Goal: Register for event/course

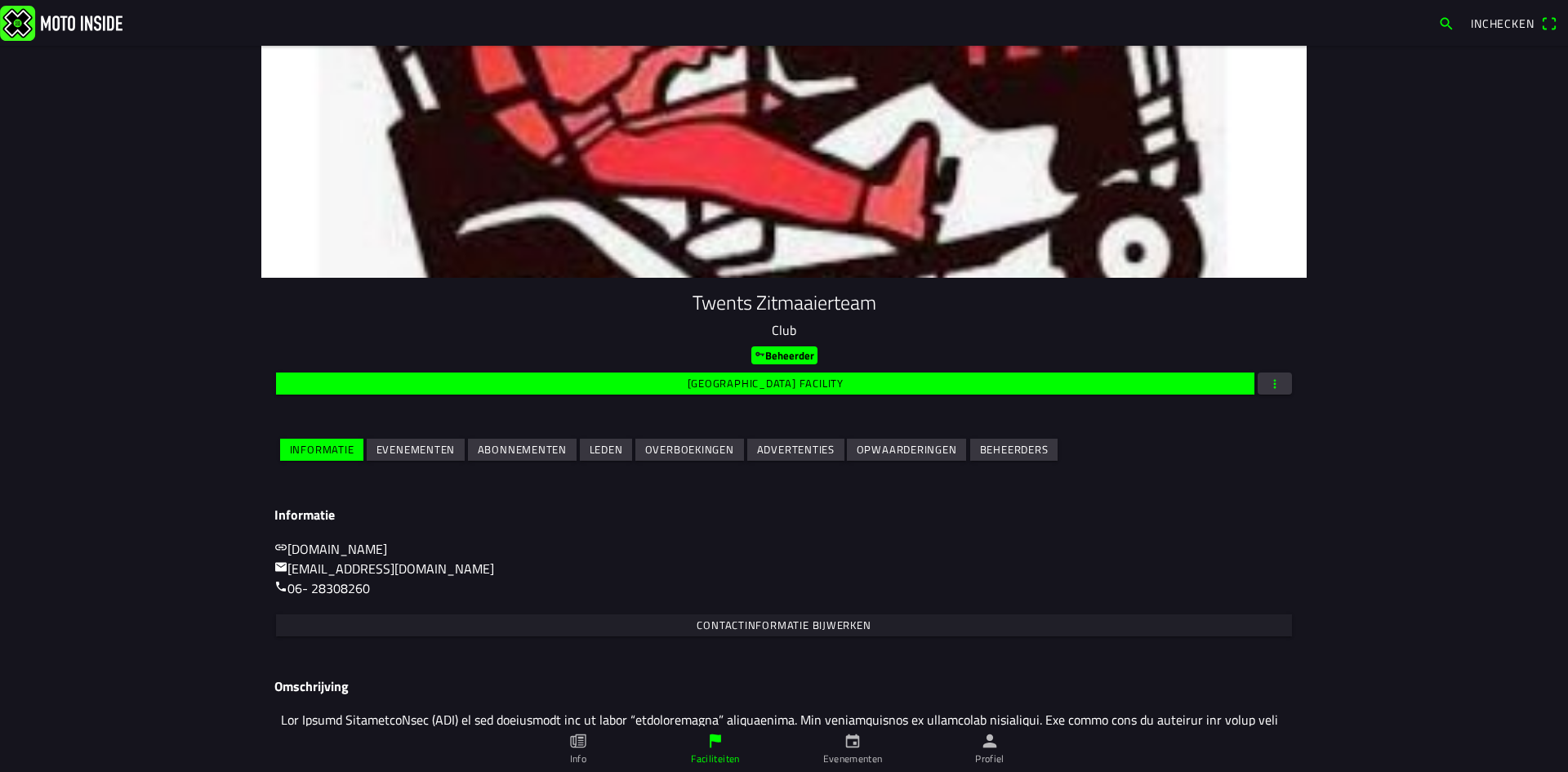
click at [0, 0] on slot "Evenementen" at bounding box center [0, 0] width 0 height 0
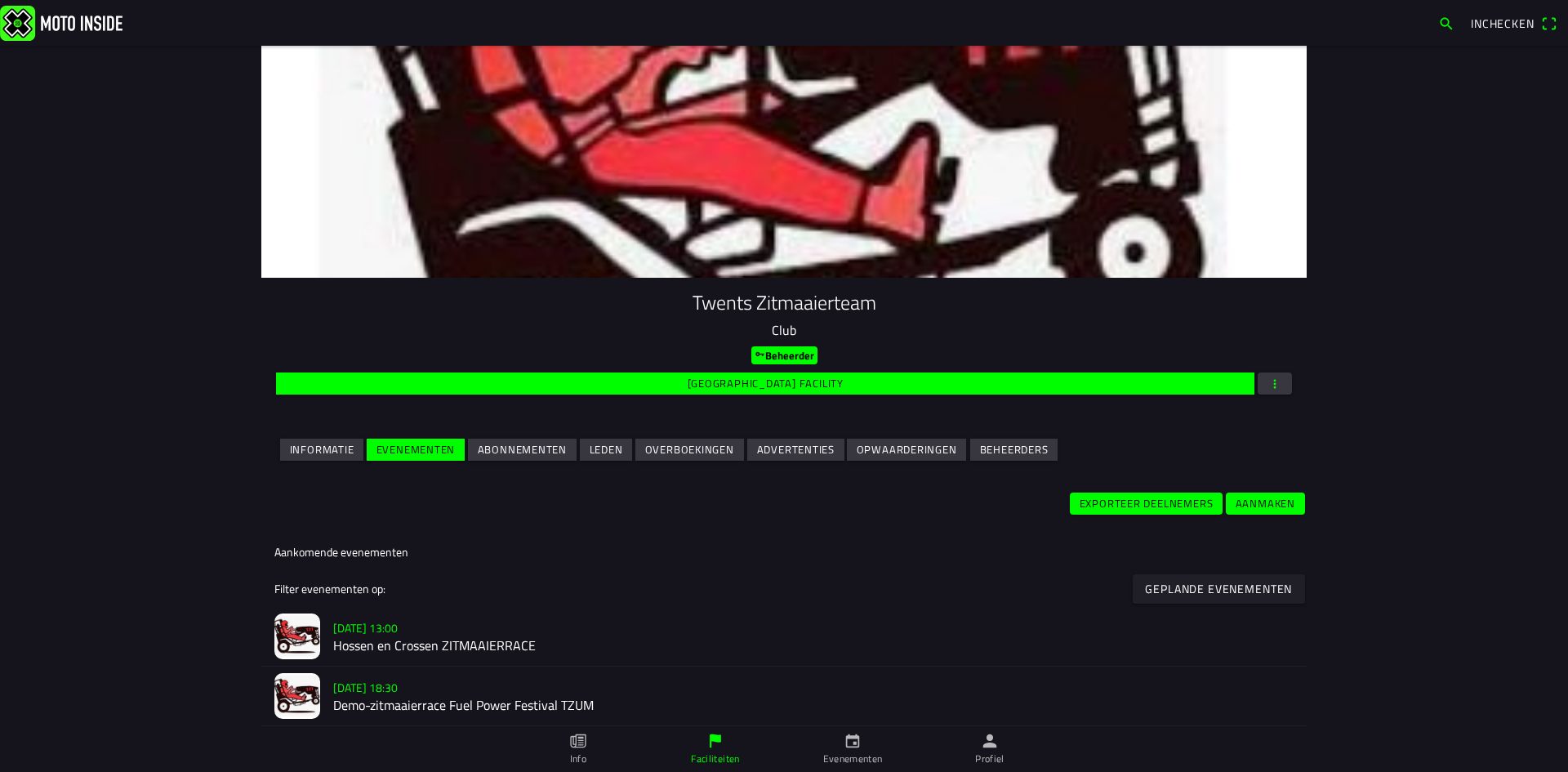
scroll to position [164, 0]
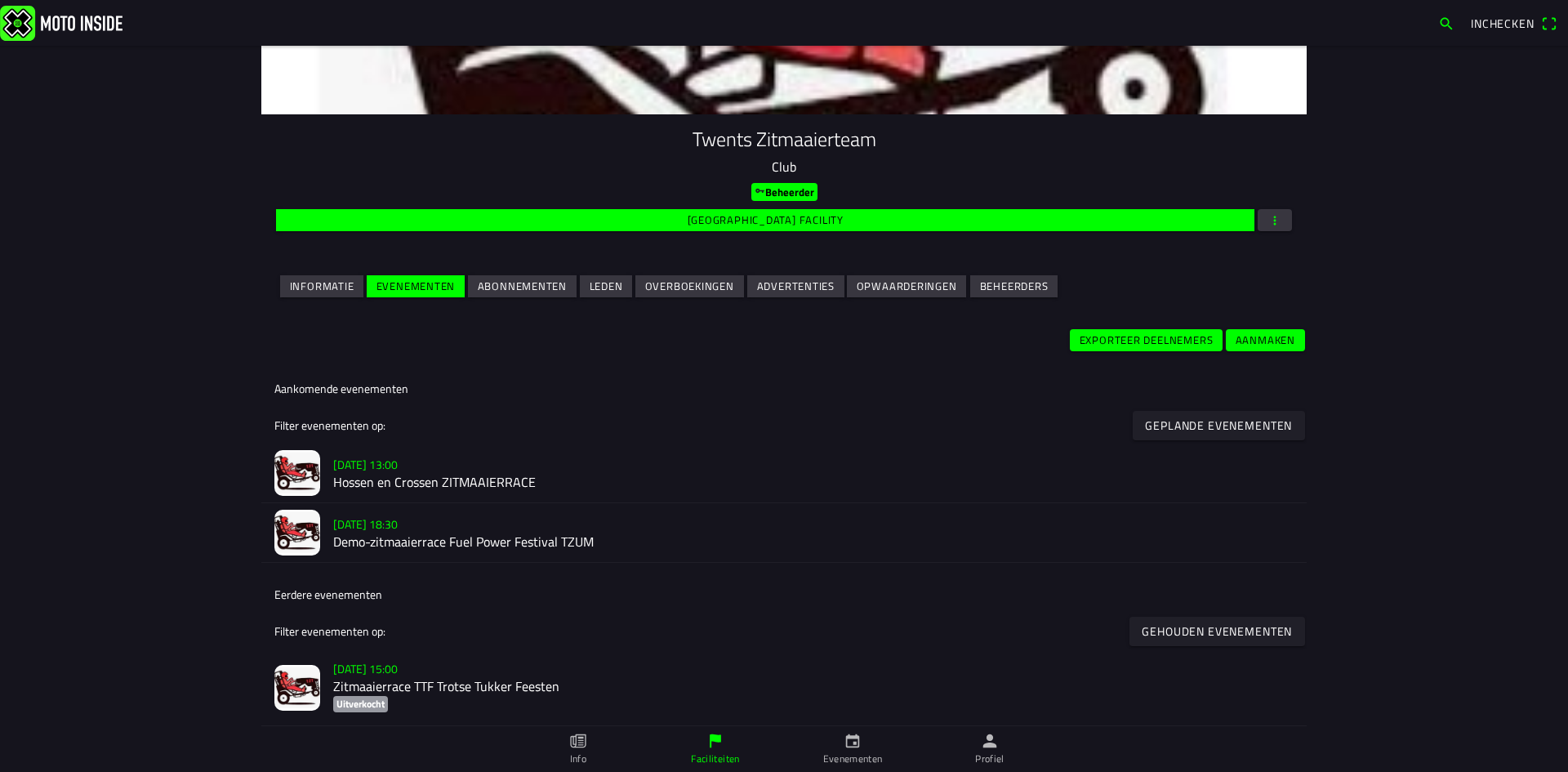
click at [451, 477] on h2 "Hossen en Crossen ZITMAAIERRACE" at bounding box center [813, 482] width 960 height 16
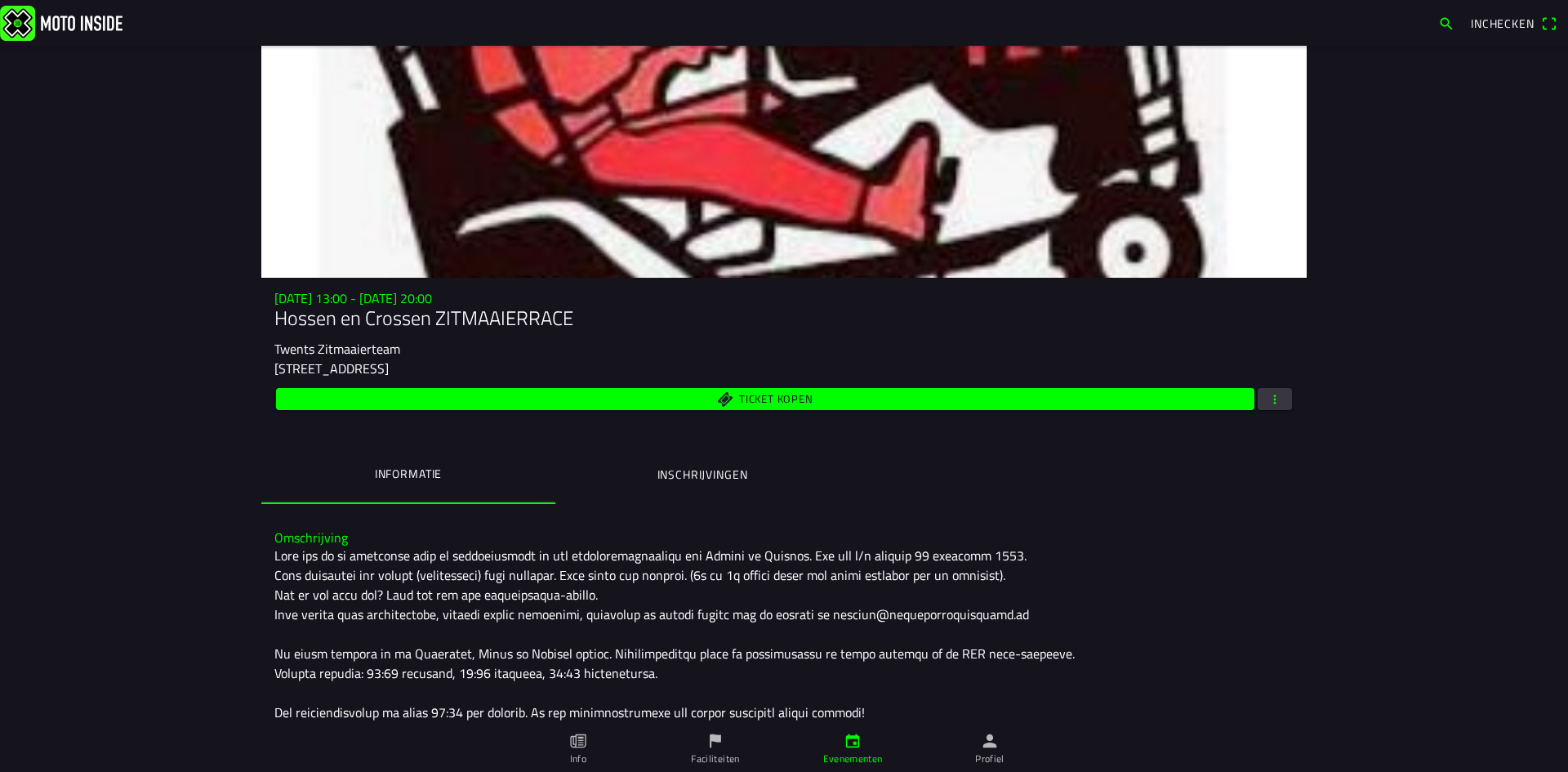
click at [657, 482] on ion-label "Inschrijvingen" at bounding box center [702, 474] width 91 height 18
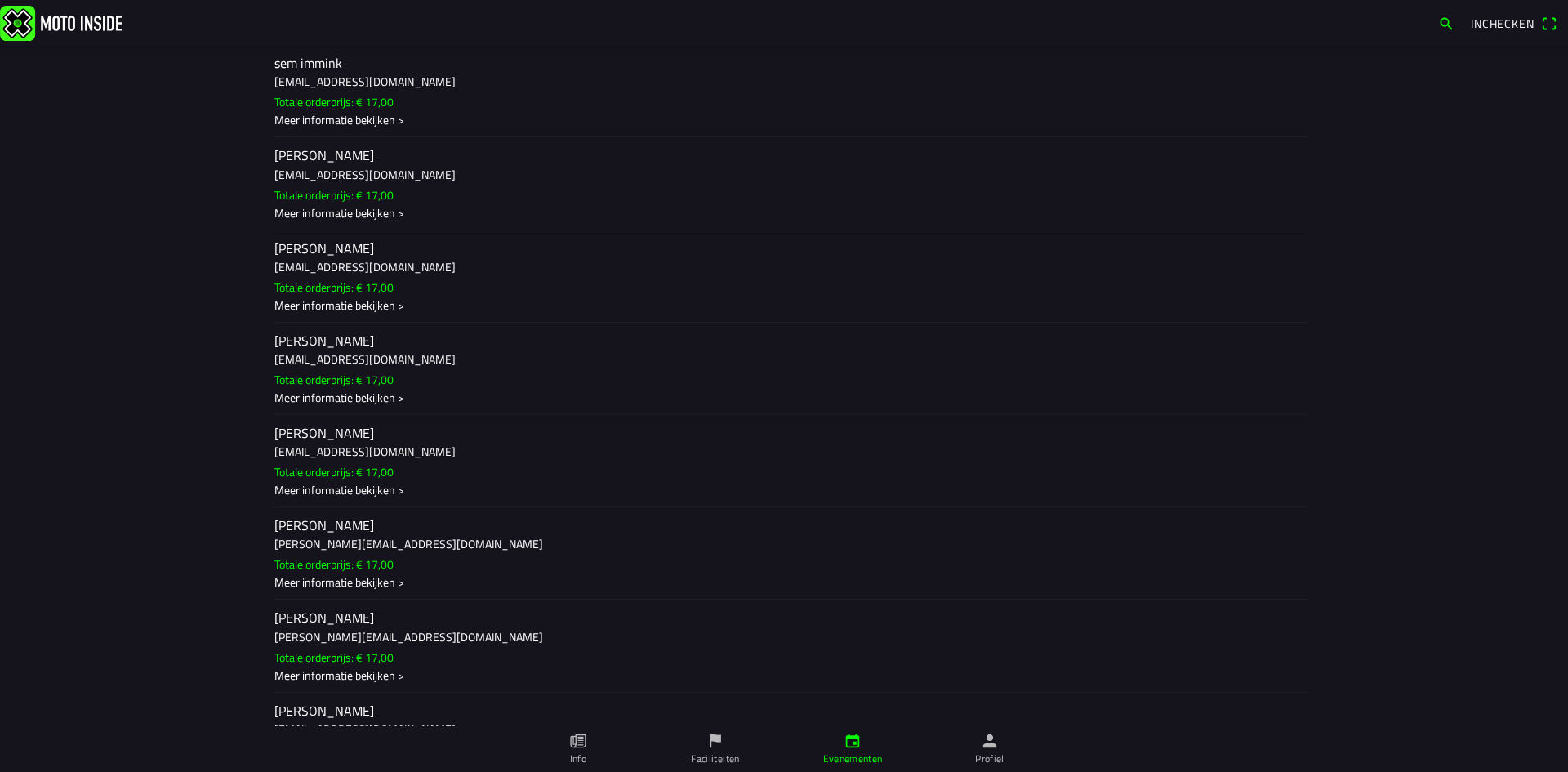
scroll to position [3170, 0]
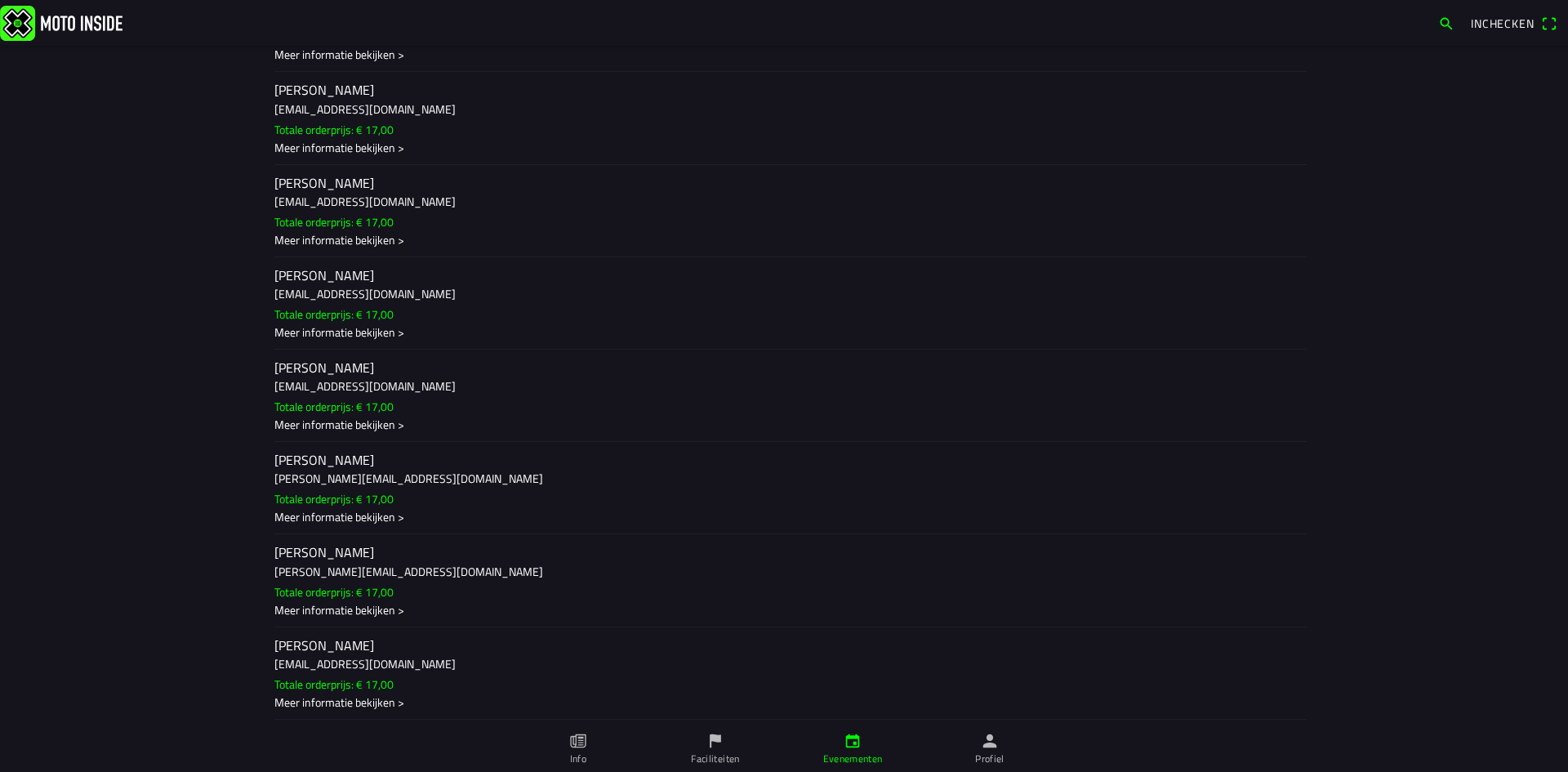
click at [858, 749] on icon "calendar" at bounding box center [853, 740] width 18 height 18
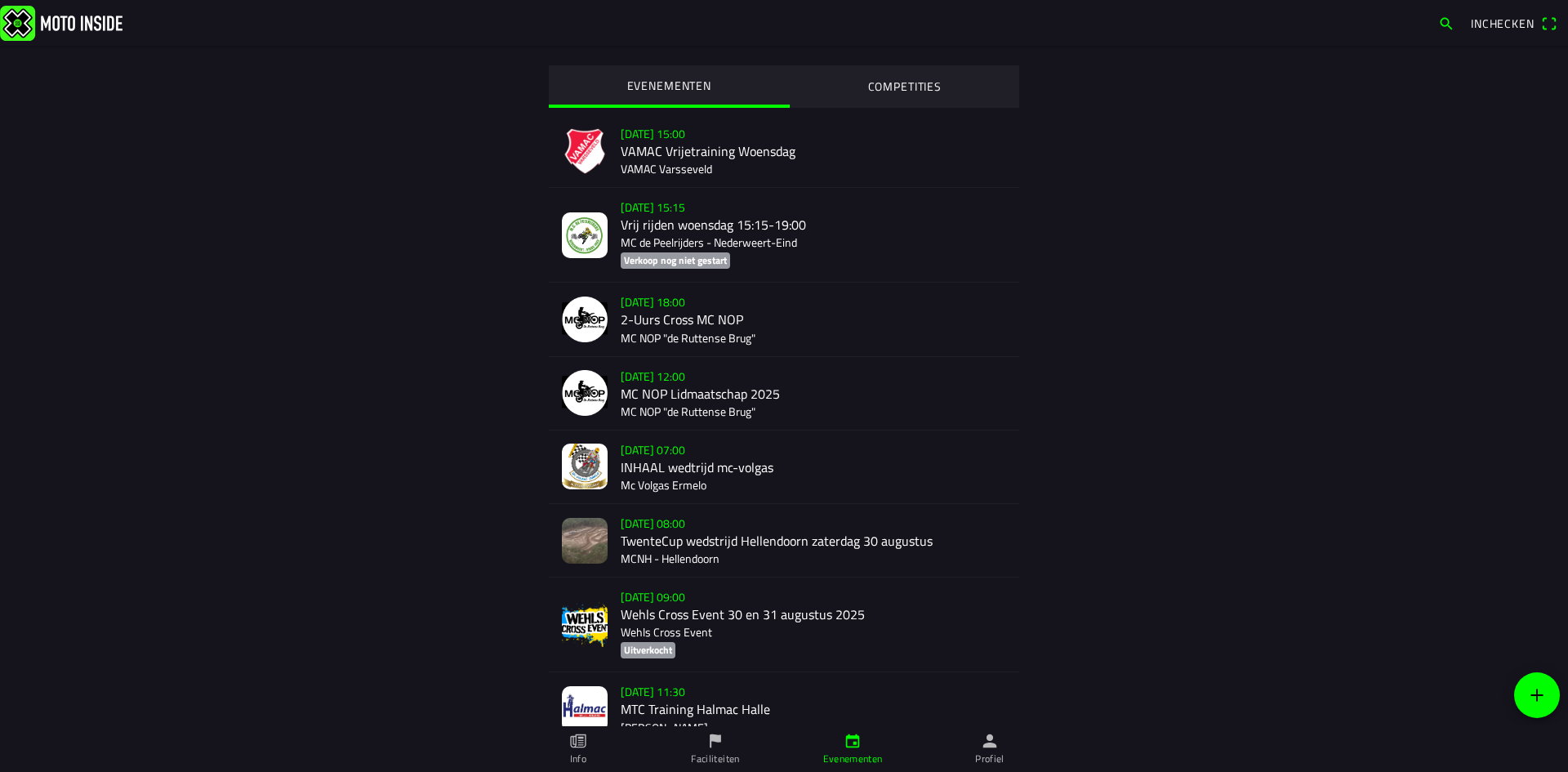
click at [983, 751] on link "Profiel" at bounding box center [990, 749] width 137 height 46
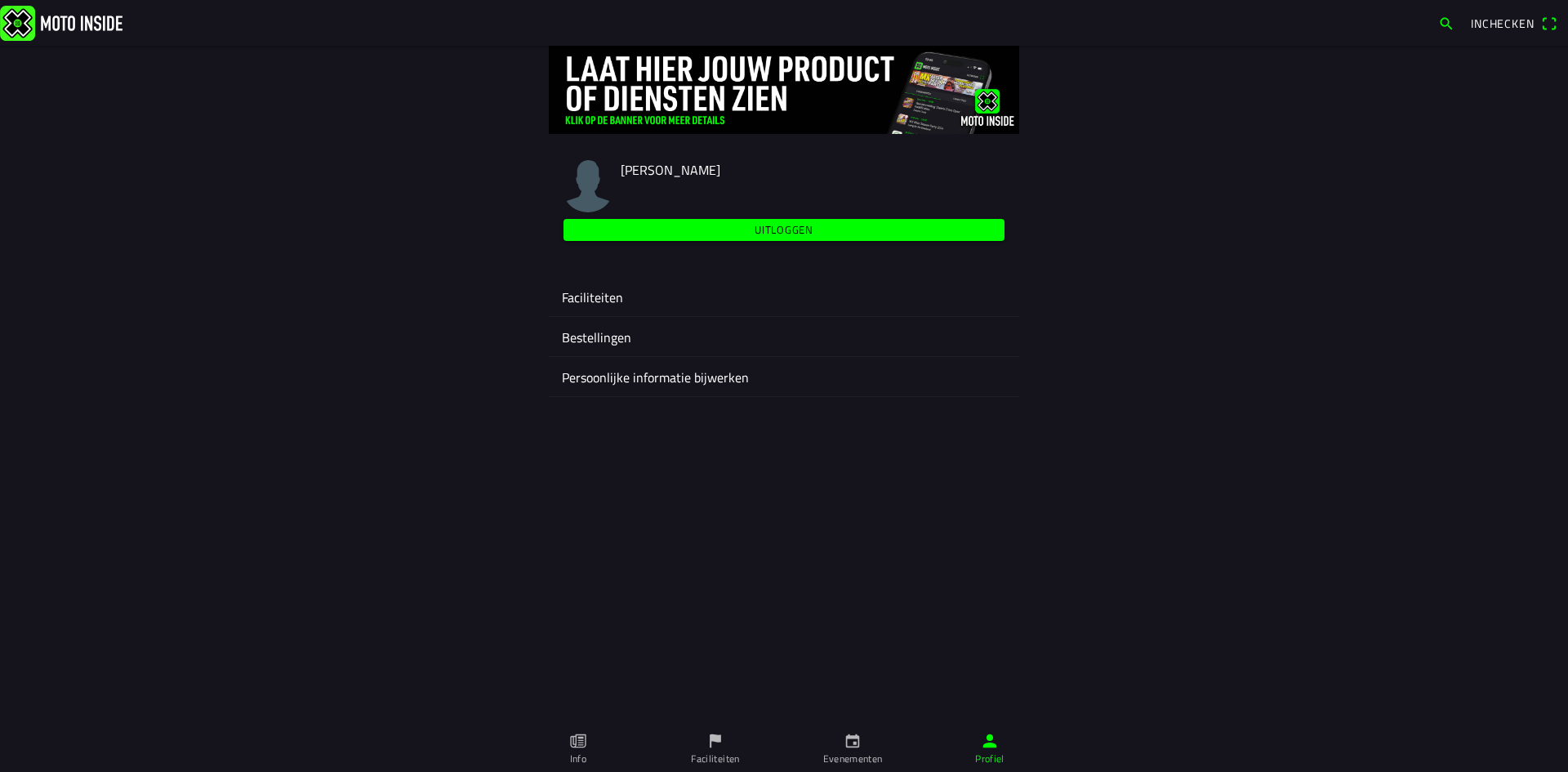
click at [628, 299] on ion-label "Faciliteiten" at bounding box center [783, 298] width 444 height 19
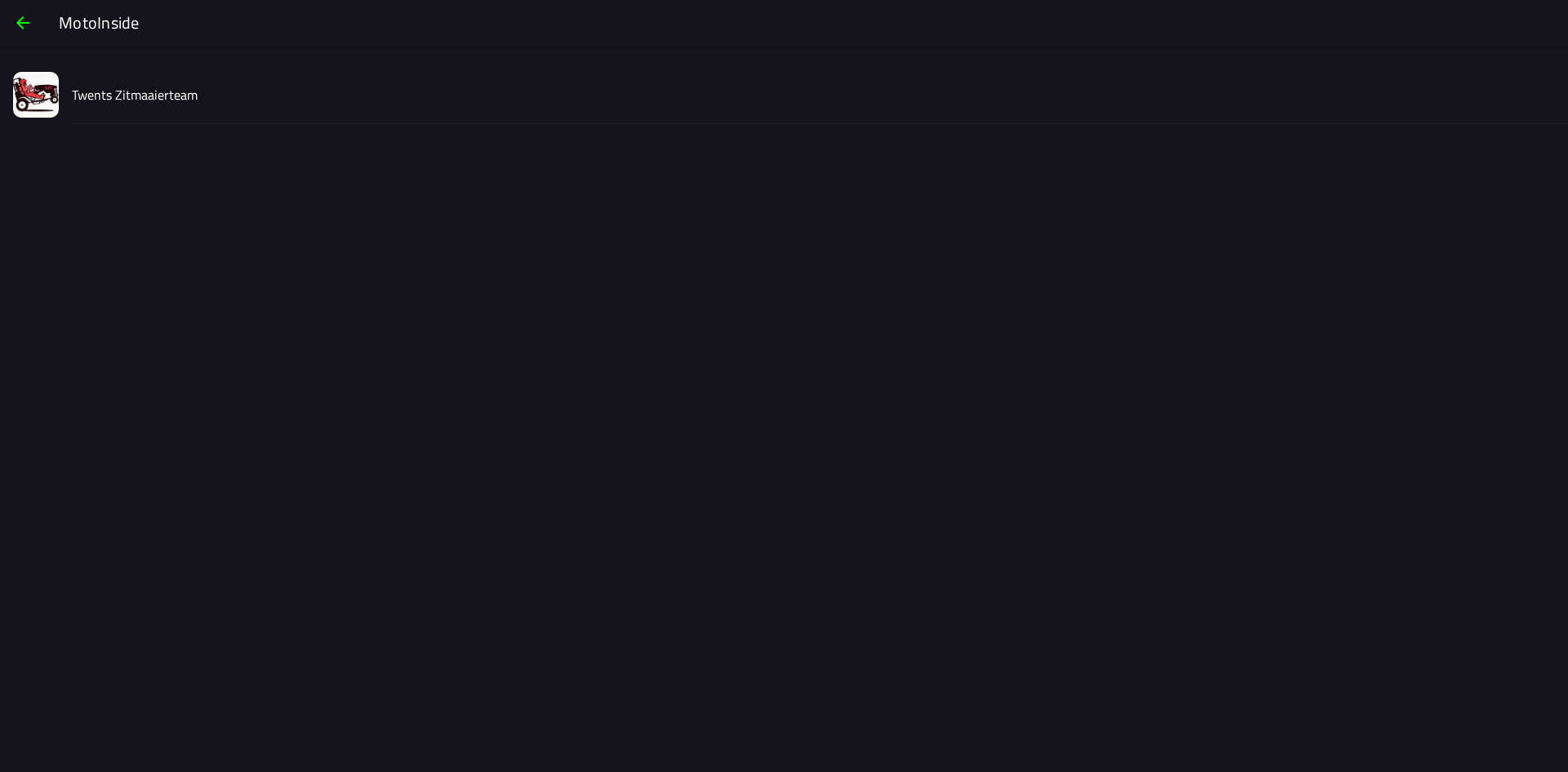
click at [0, 0] on slot "Twents Zitmaaierteam" at bounding box center [0, 0] width 0 height 0
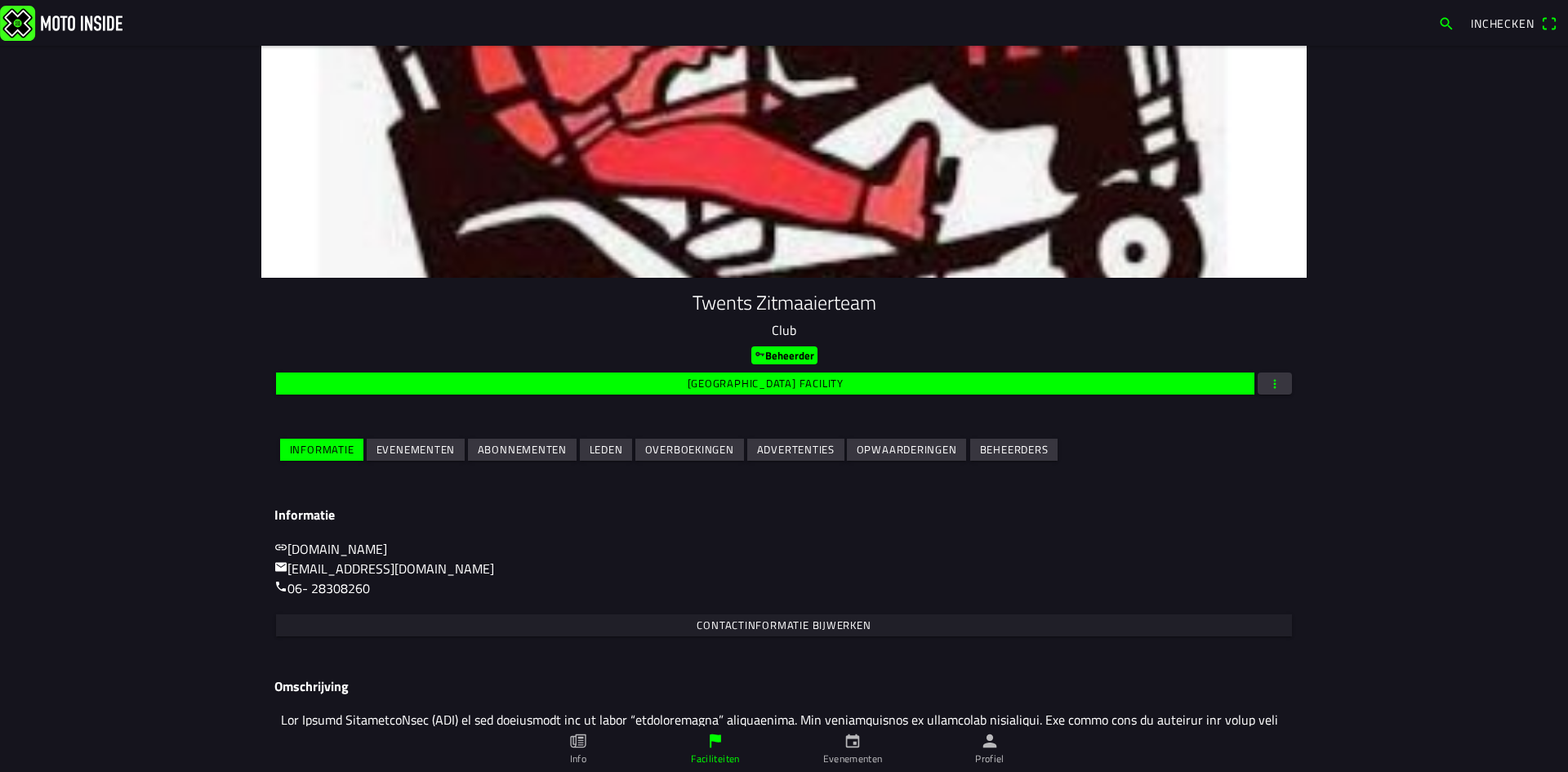
click at [0, 0] on slot "Evenementen" at bounding box center [0, 0] width 0 height 0
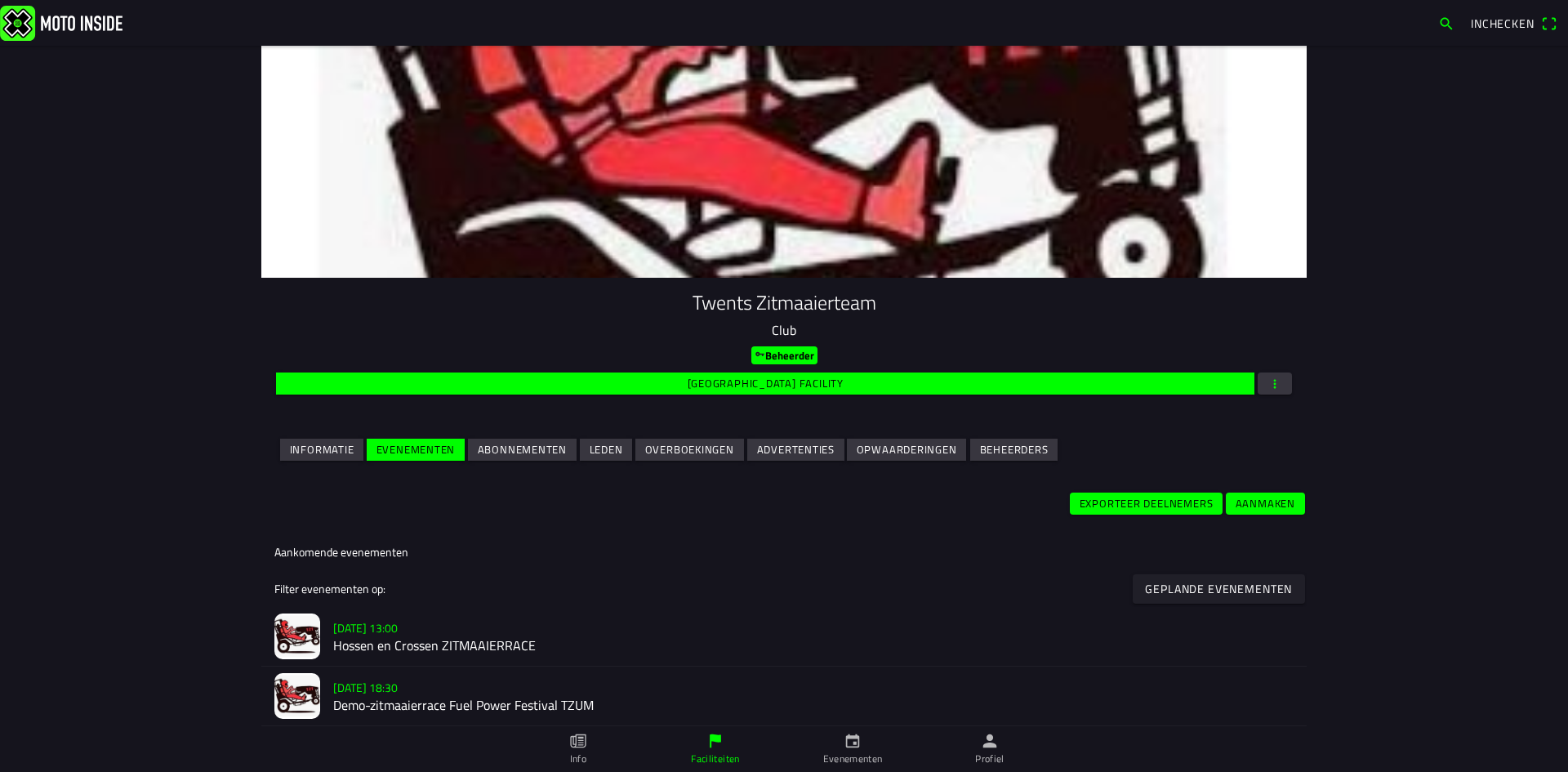
click at [438, 702] on h2 "Demo-zitmaaierrace Fuel Power Festival TZUM" at bounding box center [813, 706] width 960 height 16
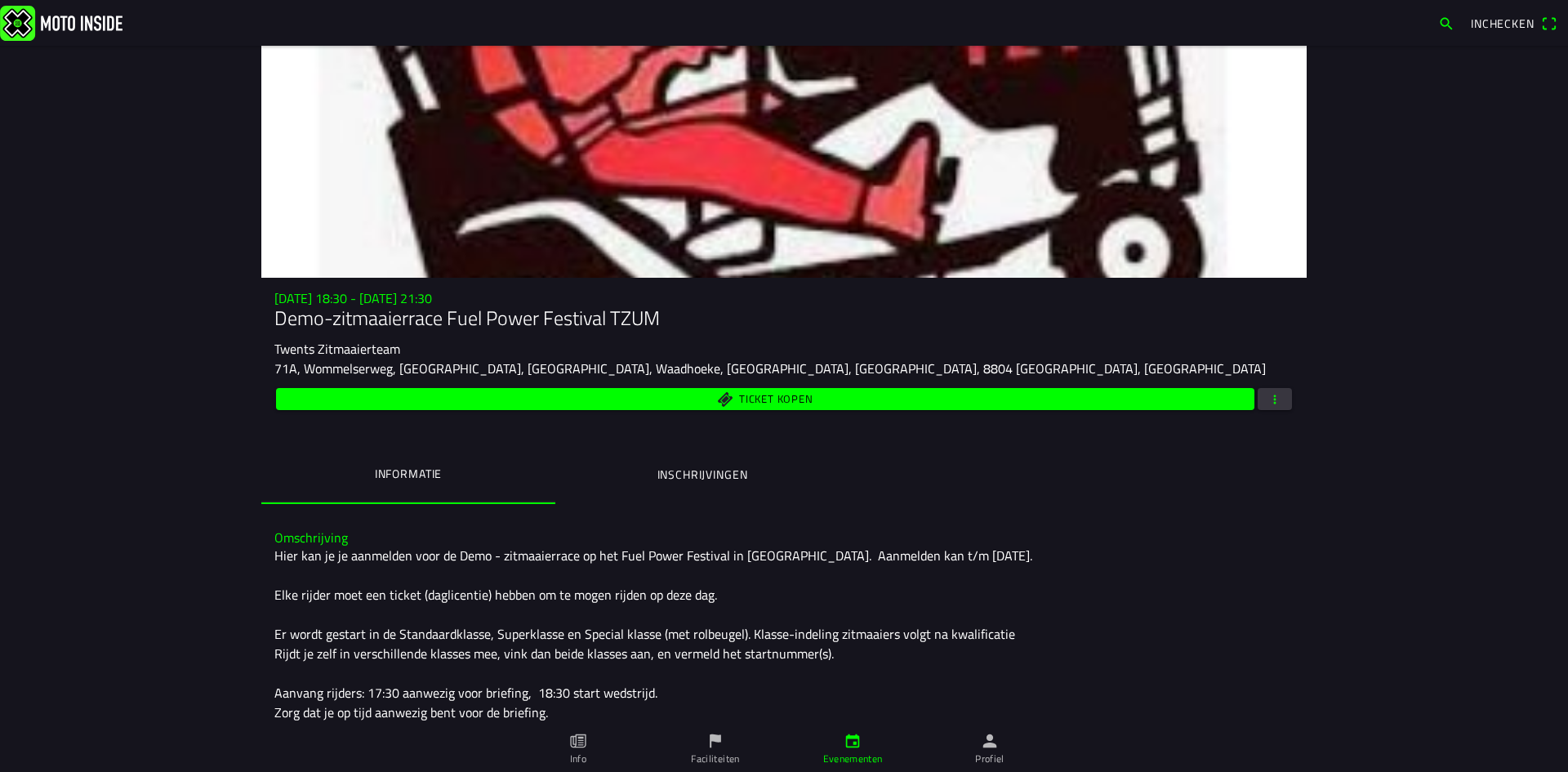
click at [684, 468] on ion-label "Inschrijvingen" at bounding box center [702, 474] width 91 height 18
